Goal: Use online tool/utility: Use online tool/utility

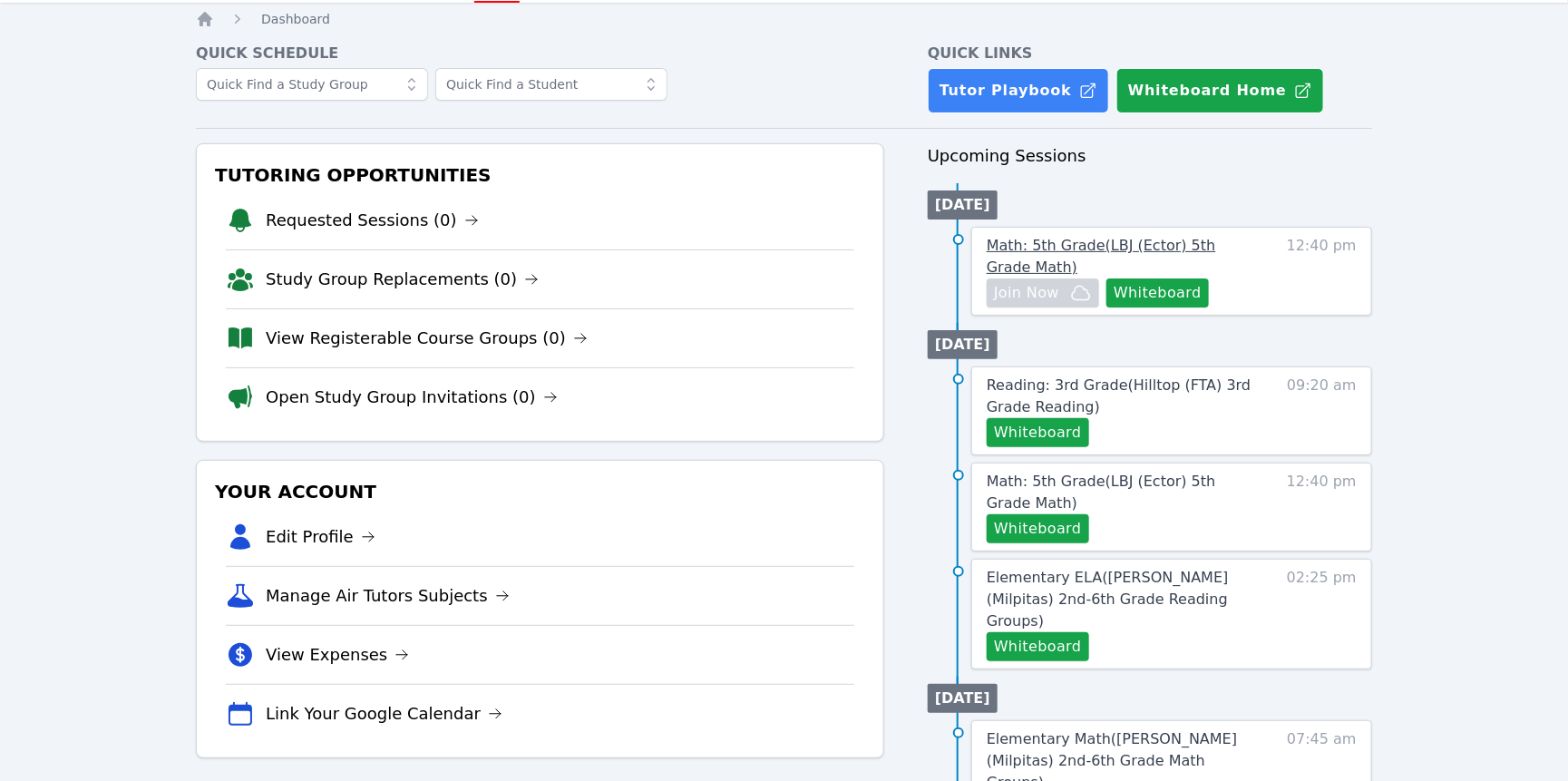
scroll to position [72, 0]
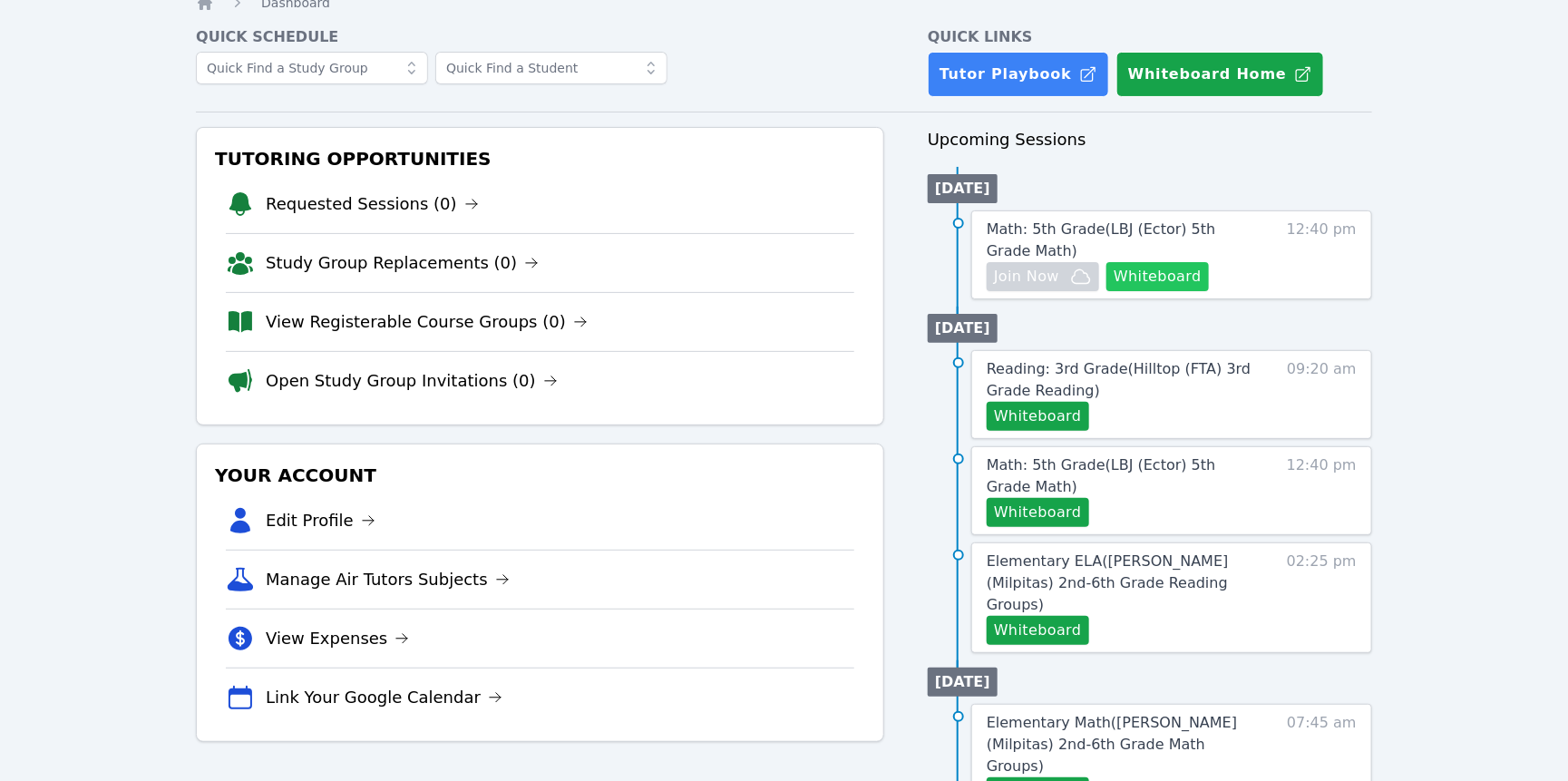
click at [1106, 291] on button "Whiteboard" at bounding box center [1157, 276] width 103 height 29
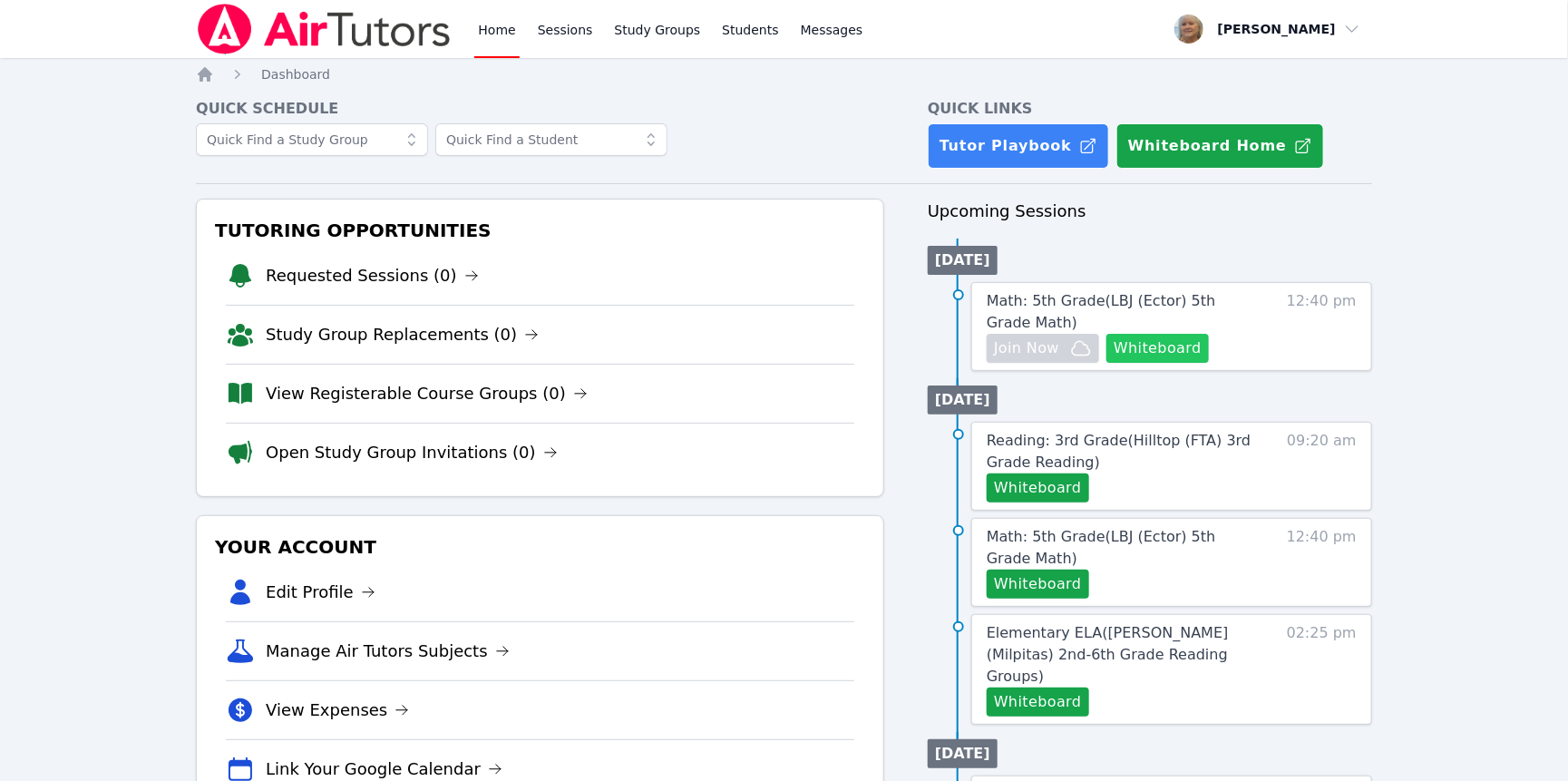
click at [1106, 363] on button "Whiteboard" at bounding box center [1157, 348] width 103 height 29
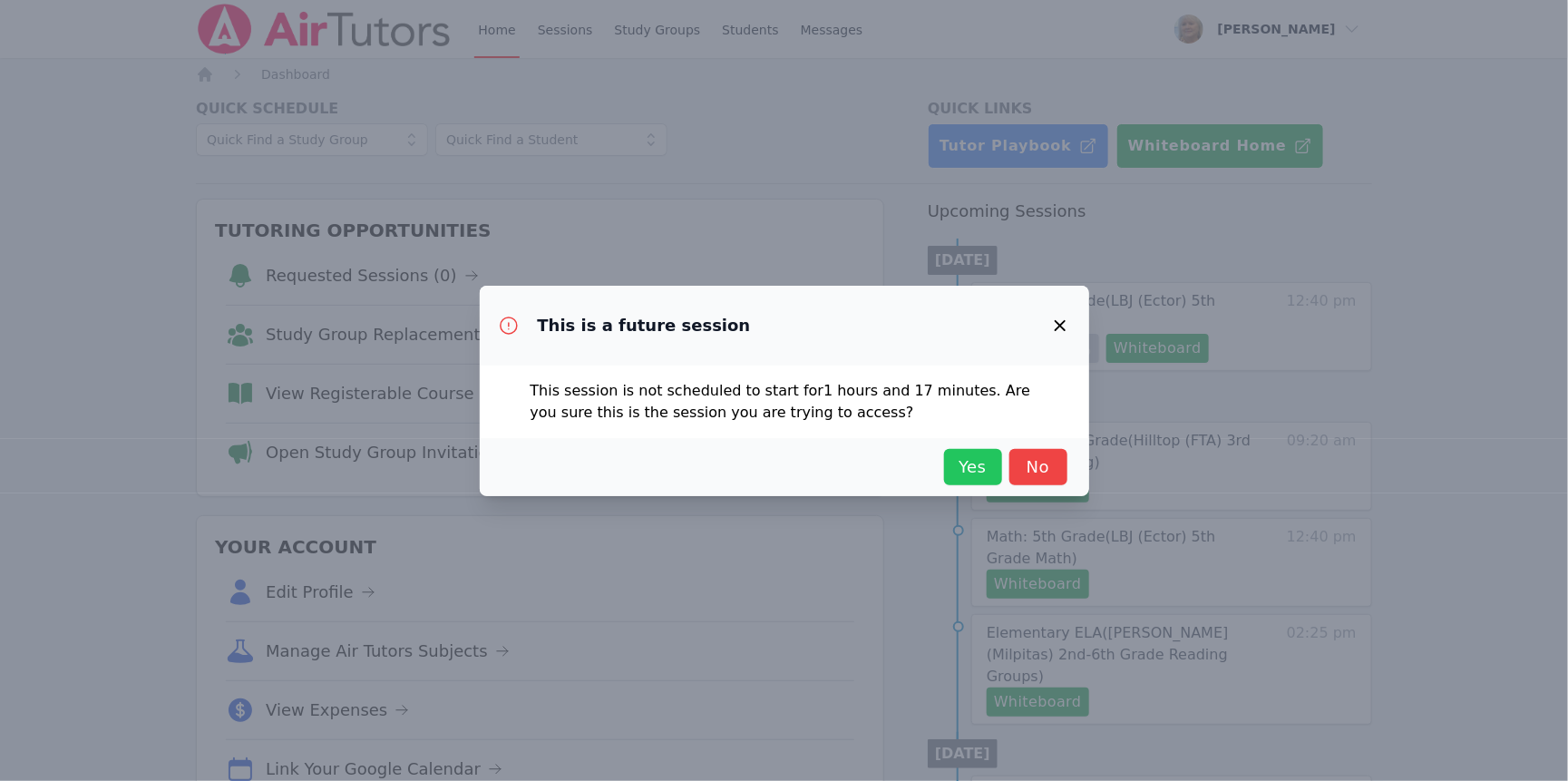
click at [994, 480] on span "Yes" at bounding box center [974, 467] width 40 height 25
